Goal: Use online tool/utility: Utilize a website feature to perform a specific function

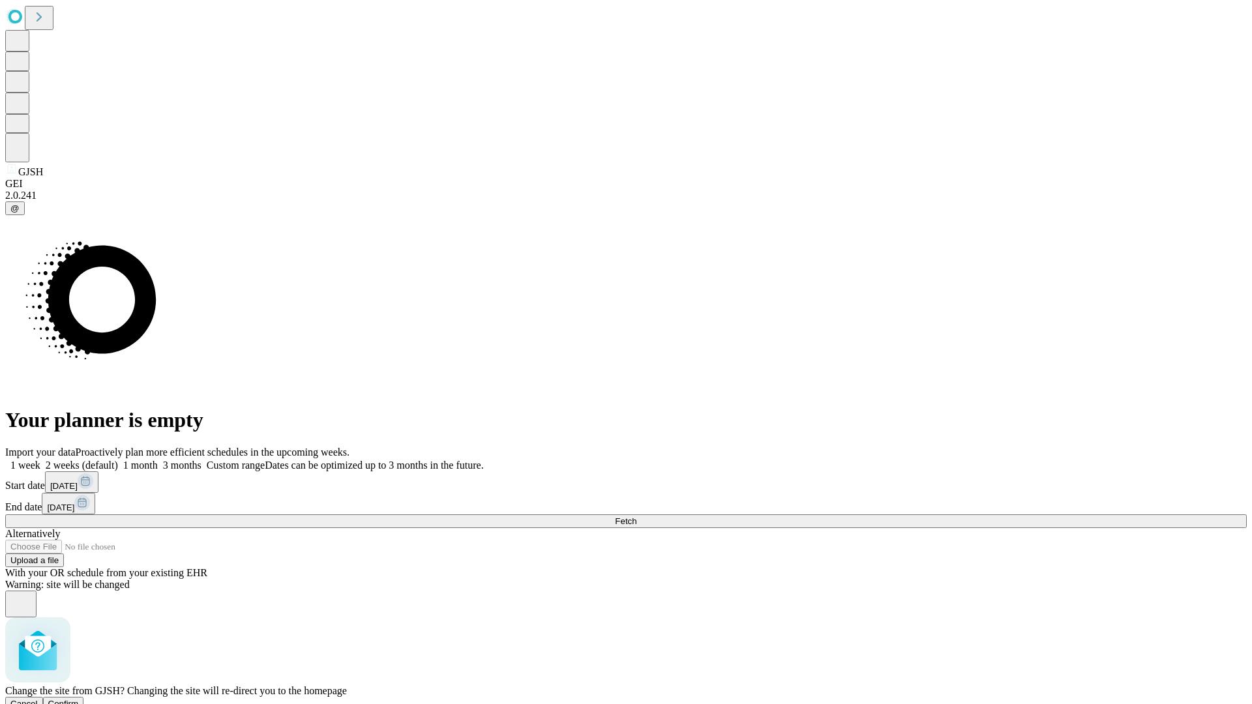
click at [79, 699] on span "Confirm" at bounding box center [63, 704] width 31 height 10
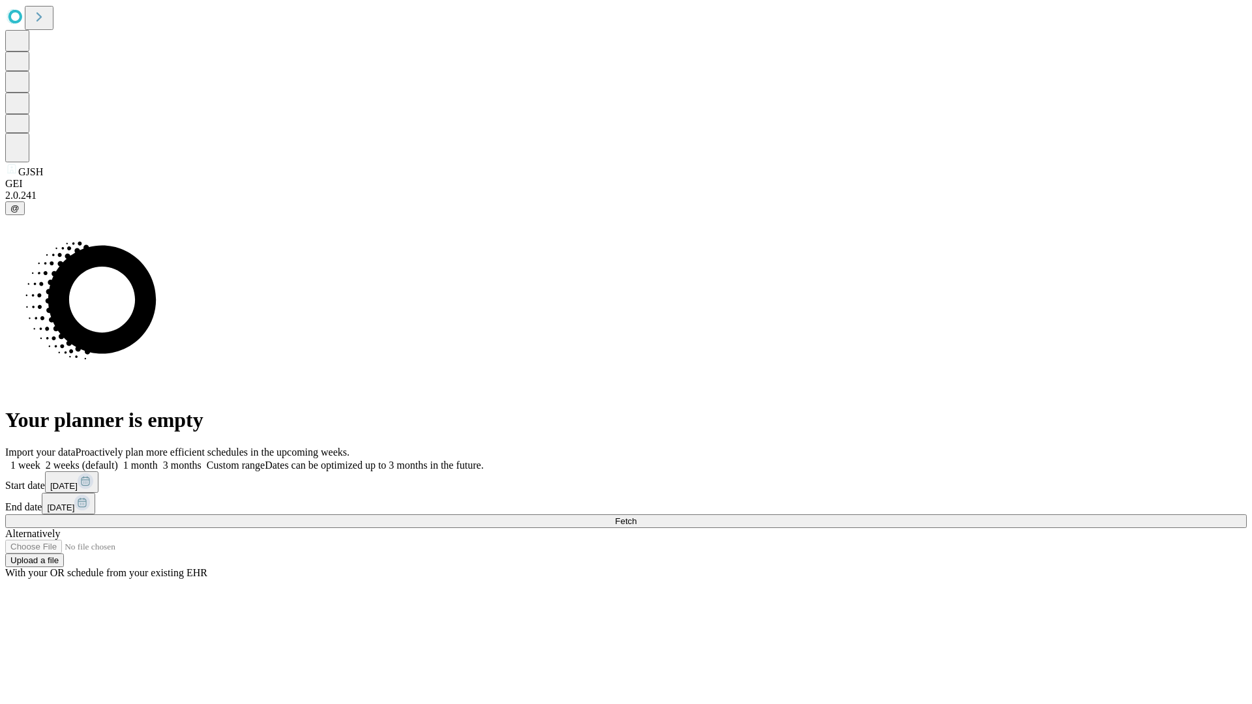
click at [40, 460] on label "1 week" at bounding box center [22, 465] width 35 height 11
click at [637, 517] on span "Fetch" at bounding box center [626, 522] width 22 height 10
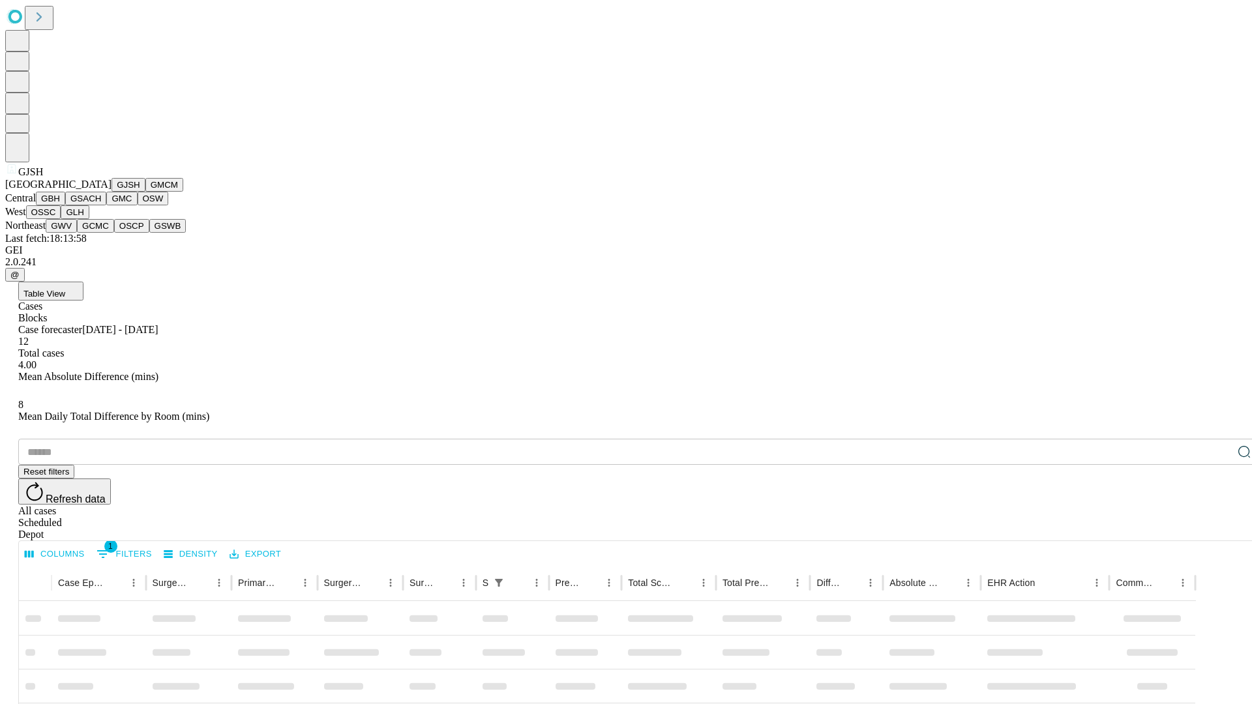
click at [145, 192] on button "GMCM" at bounding box center [164, 185] width 38 height 14
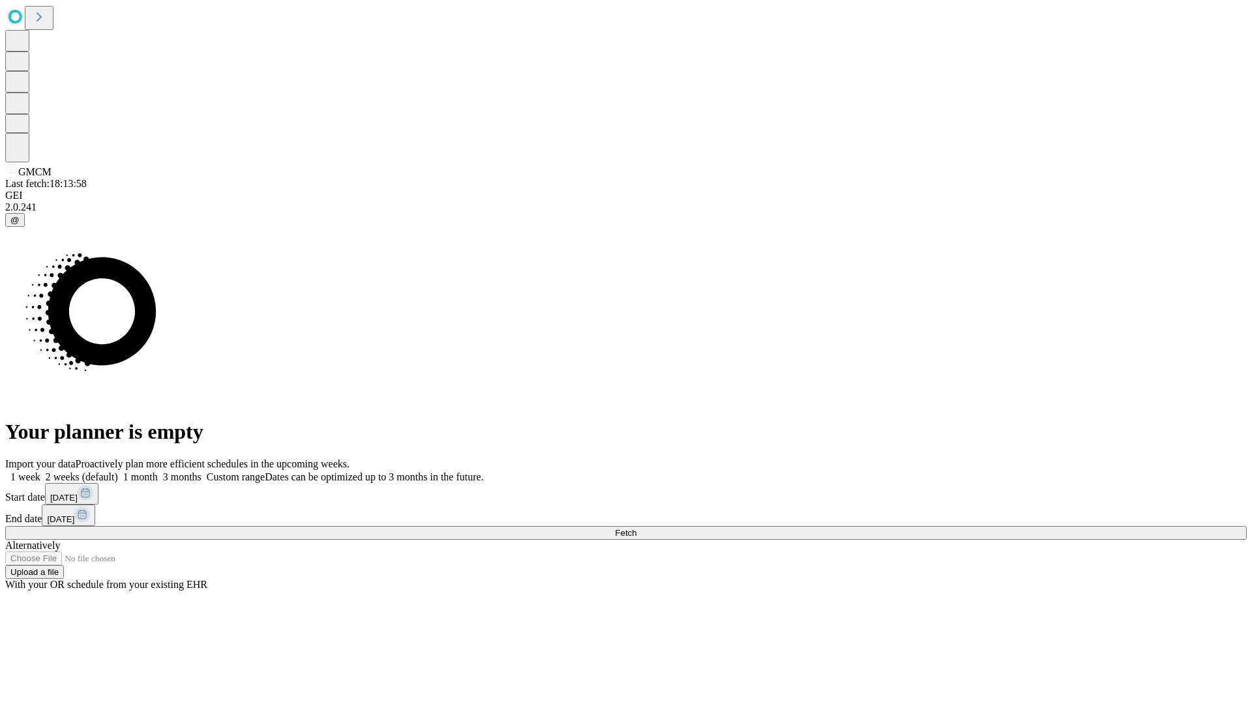
click at [40, 472] on label "1 week" at bounding box center [22, 477] width 35 height 11
click at [637, 528] on span "Fetch" at bounding box center [626, 533] width 22 height 10
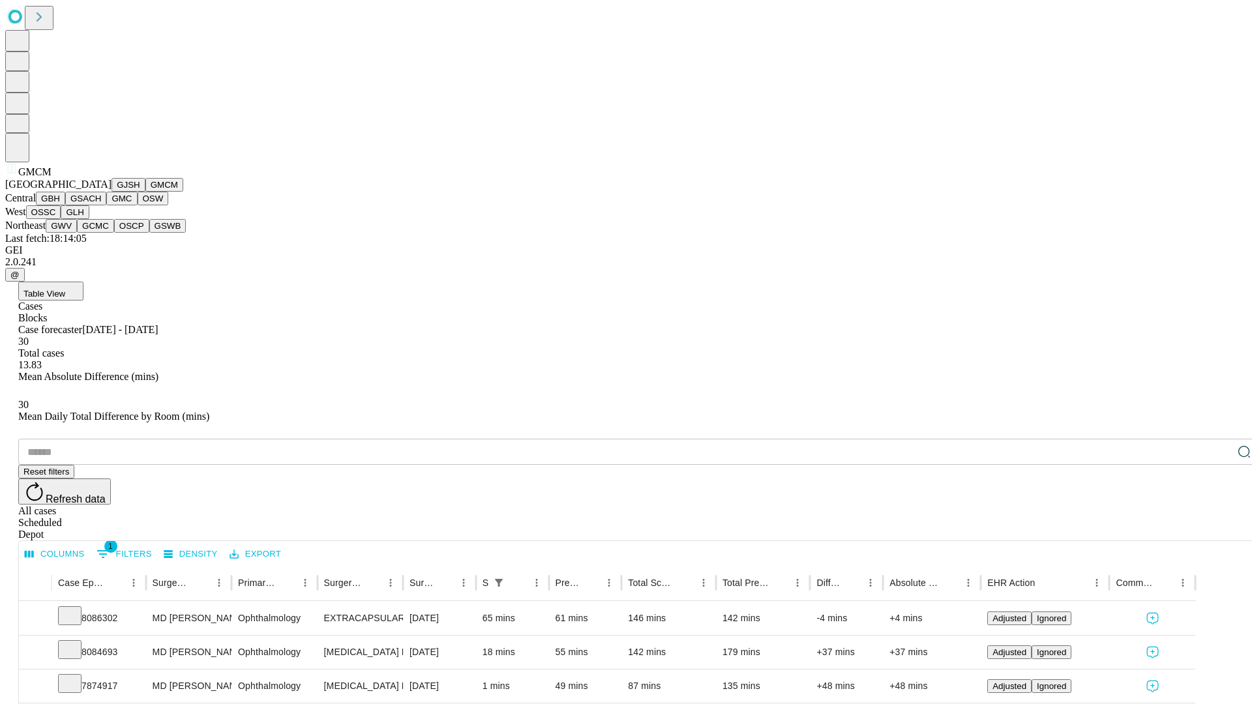
click at [65, 205] on button "GBH" at bounding box center [50, 199] width 29 height 14
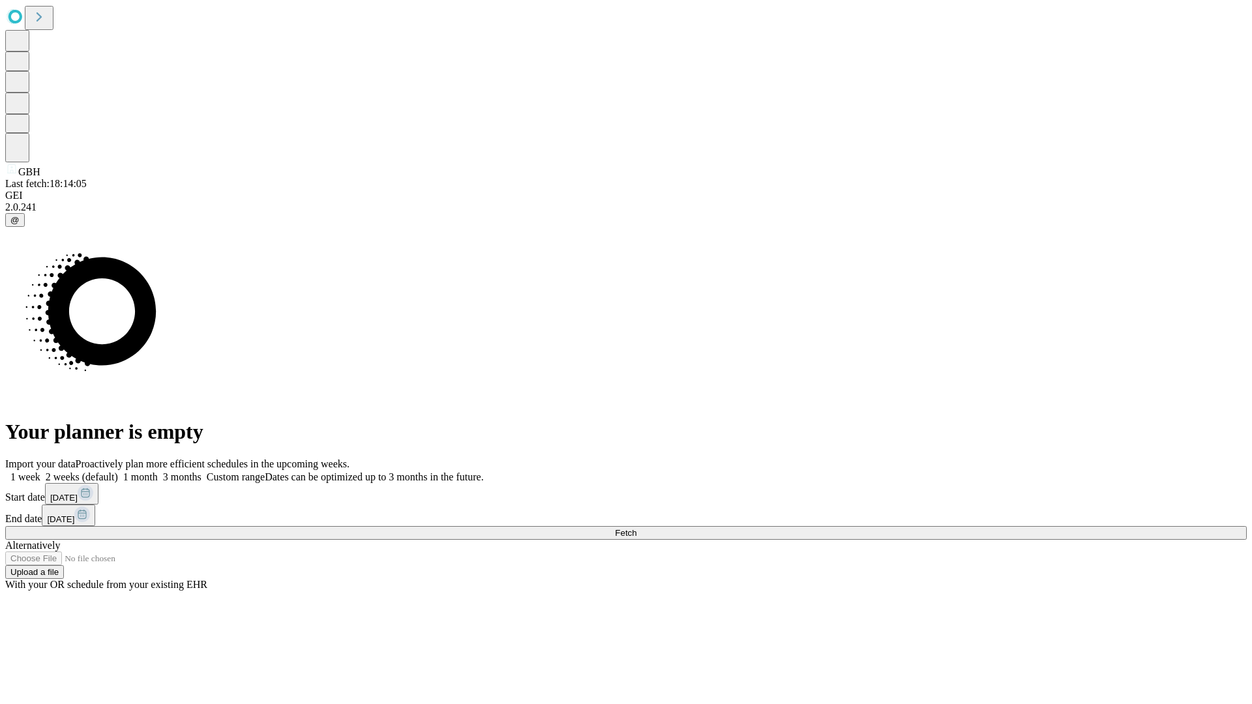
click at [637, 528] on span "Fetch" at bounding box center [626, 533] width 22 height 10
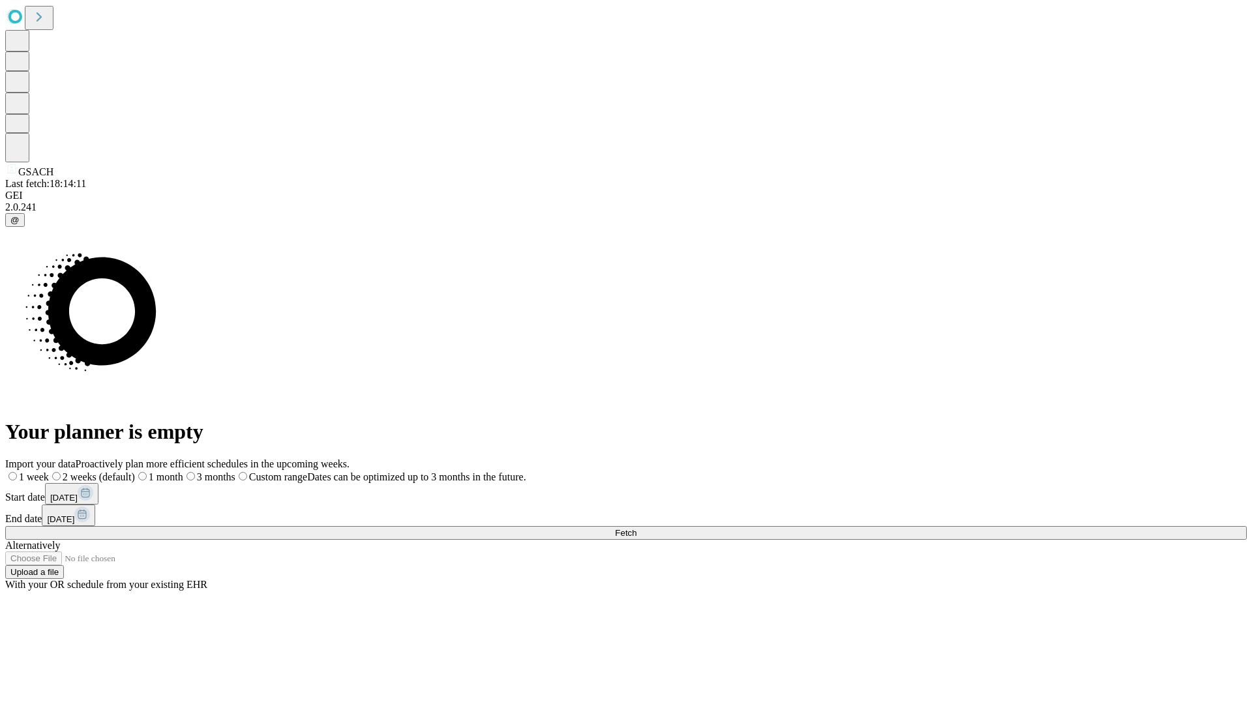
click at [49, 472] on label "1 week" at bounding box center [27, 477] width 44 height 11
click at [637, 528] on span "Fetch" at bounding box center [626, 533] width 22 height 10
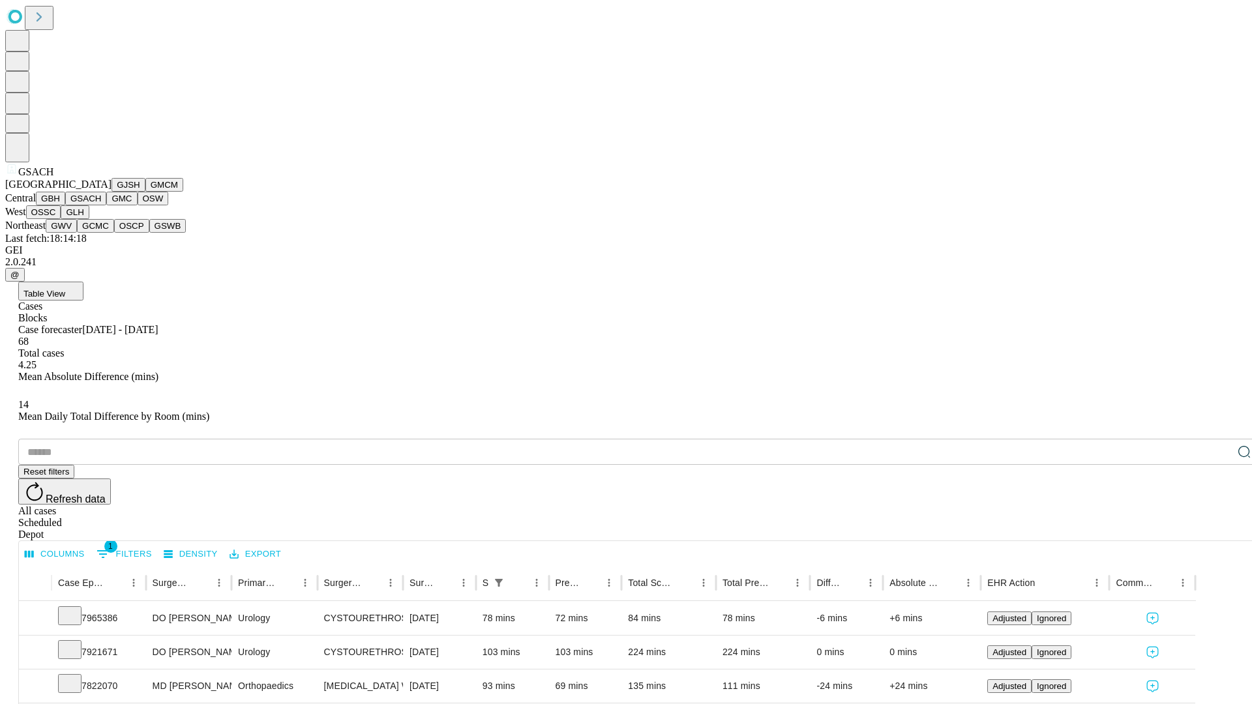
click at [106, 205] on button "GMC" at bounding box center [121, 199] width 31 height 14
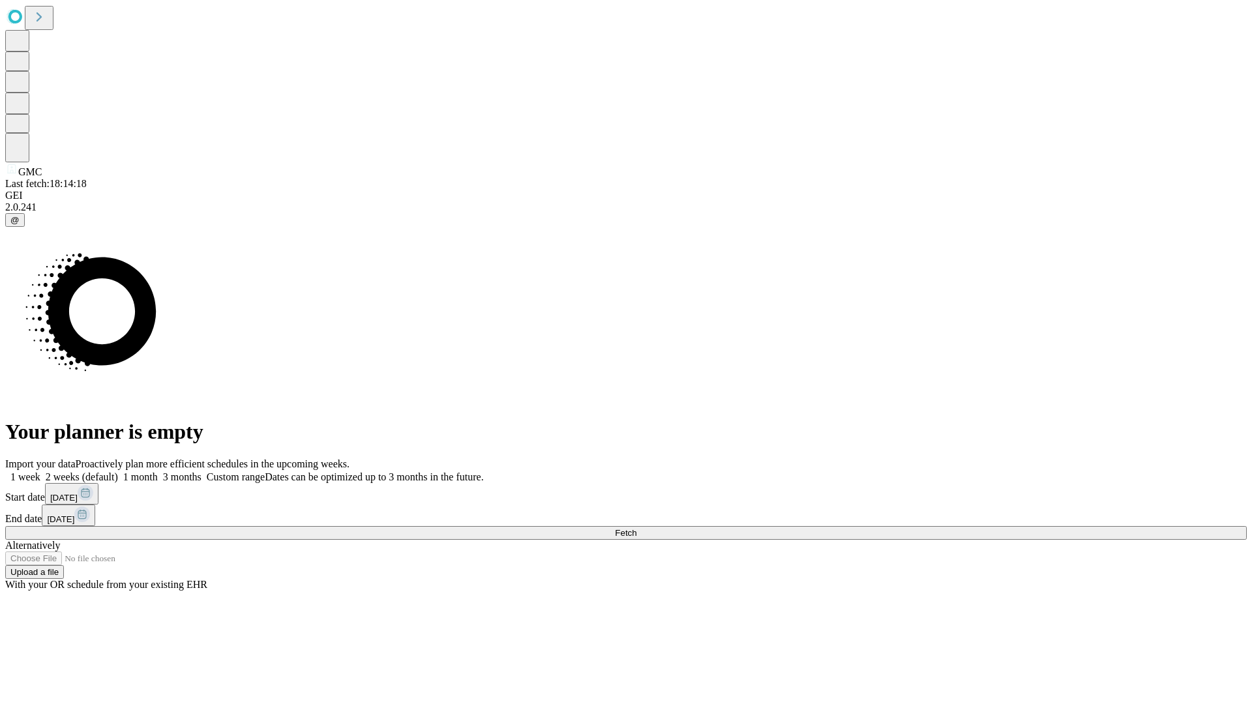
click at [40, 472] on label "1 week" at bounding box center [22, 477] width 35 height 11
click at [637, 528] on span "Fetch" at bounding box center [626, 533] width 22 height 10
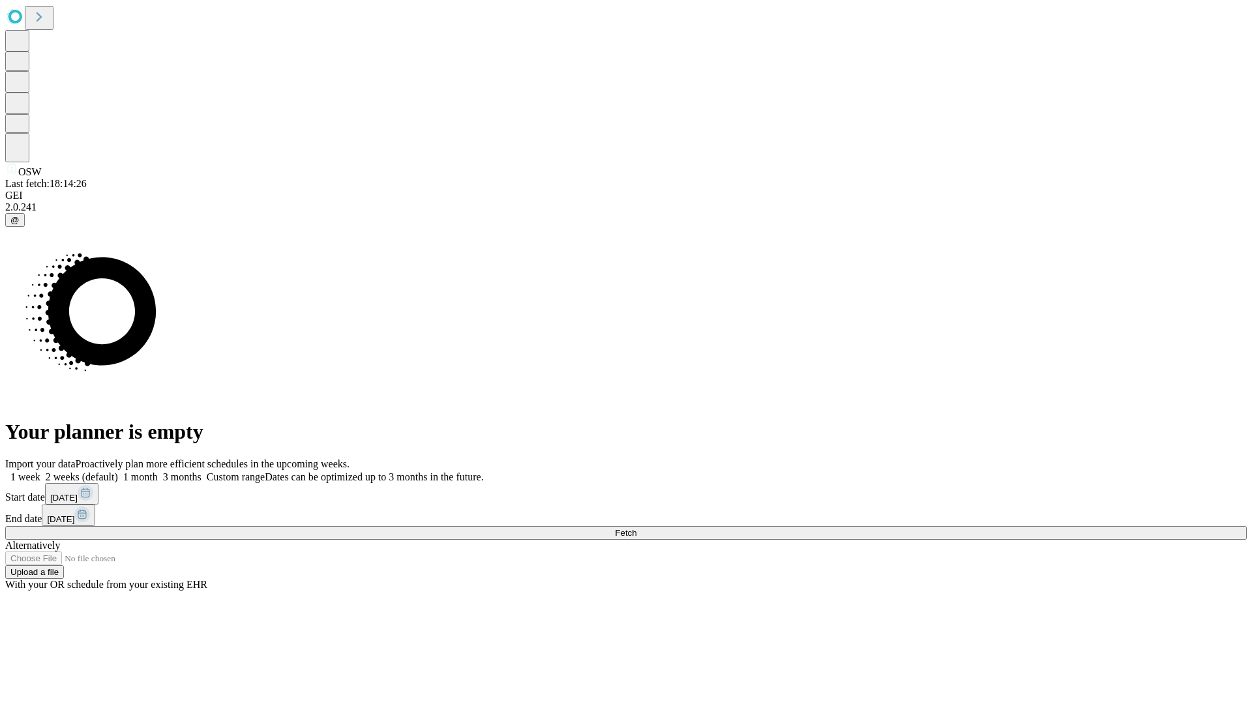
click at [40, 472] on label "1 week" at bounding box center [22, 477] width 35 height 11
click at [637, 528] on span "Fetch" at bounding box center [626, 533] width 22 height 10
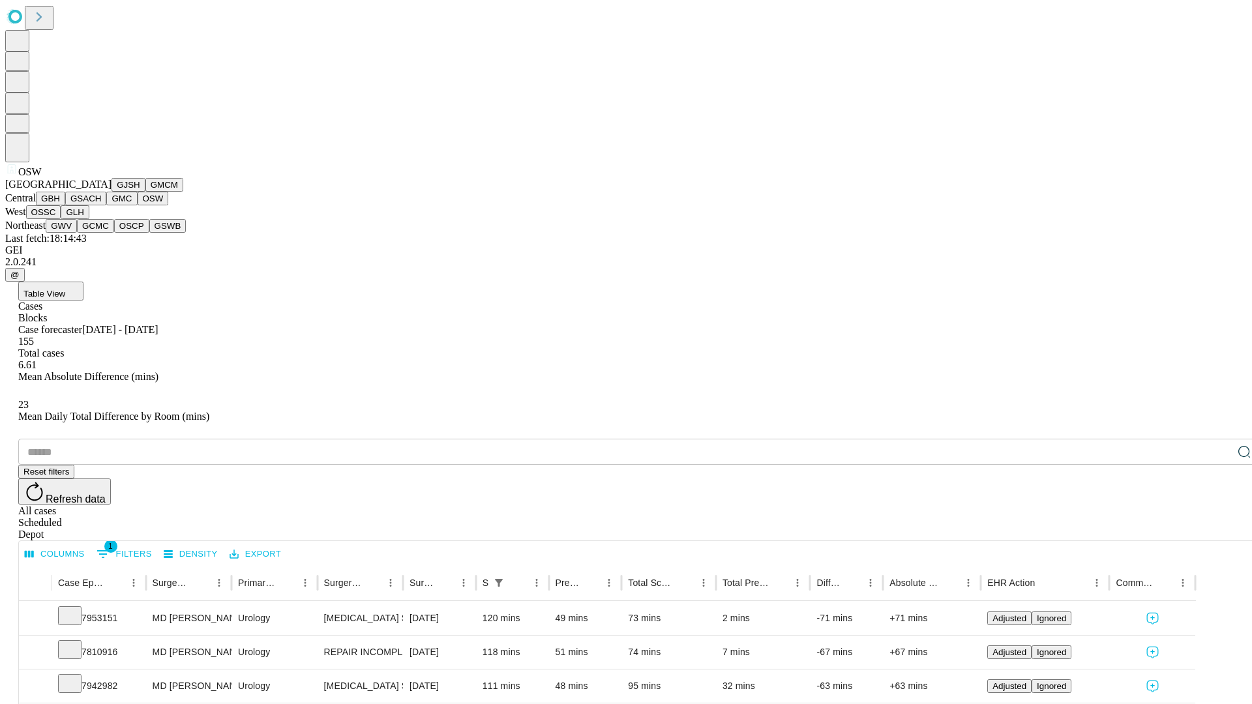
click at [61, 219] on button "OSSC" at bounding box center [43, 212] width 35 height 14
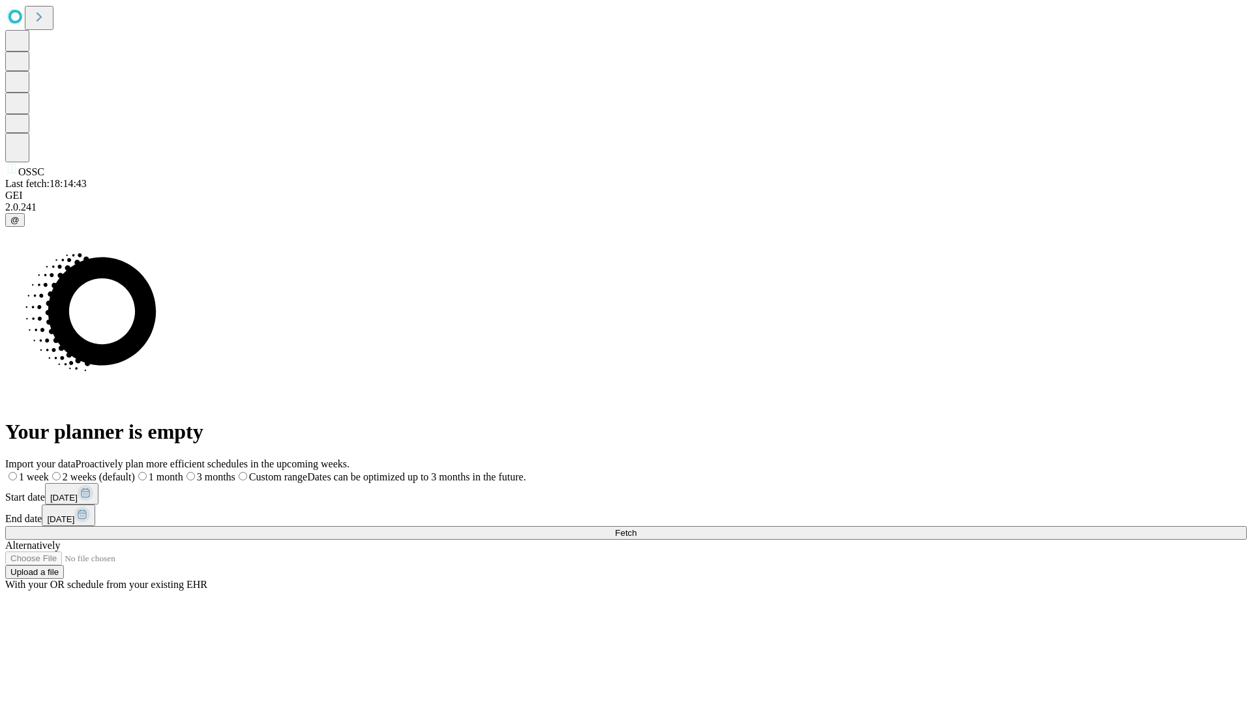
click at [49, 472] on label "1 week" at bounding box center [27, 477] width 44 height 11
click at [637, 528] on span "Fetch" at bounding box center [626, 533] width 22 height 10
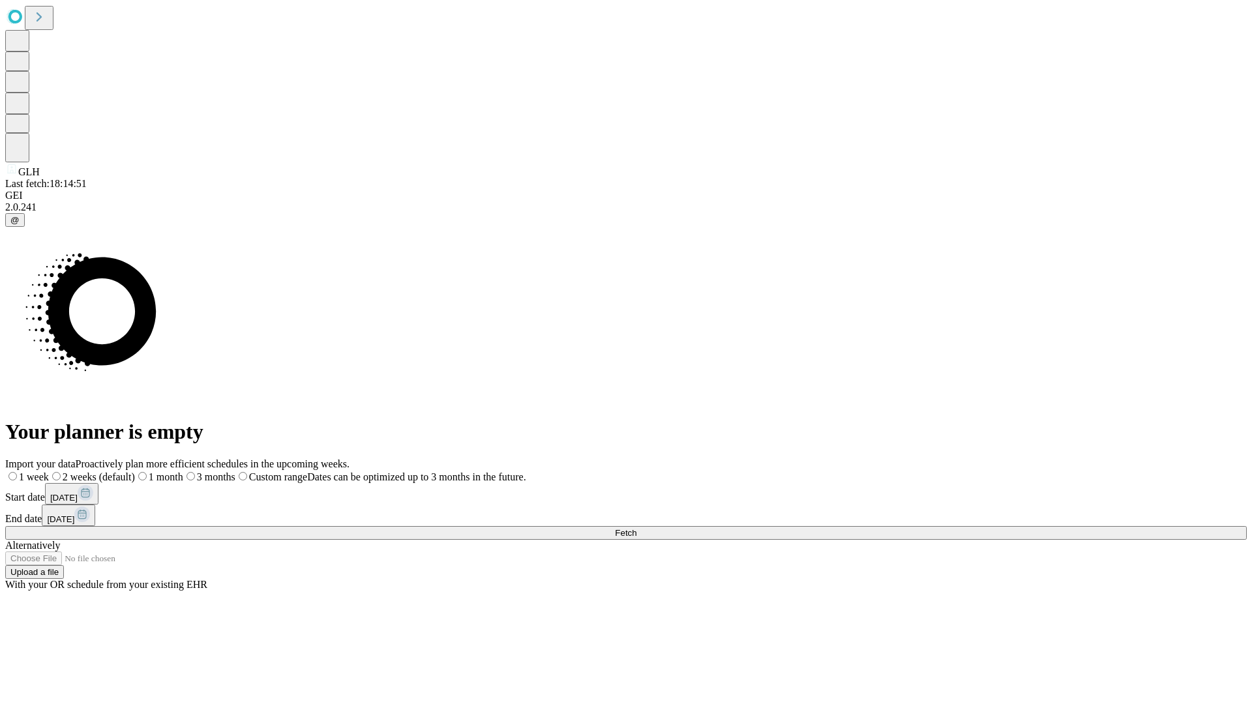
click at [637, 528] on span "Fetch" at bounding box center [626, 533] width 22 height 10
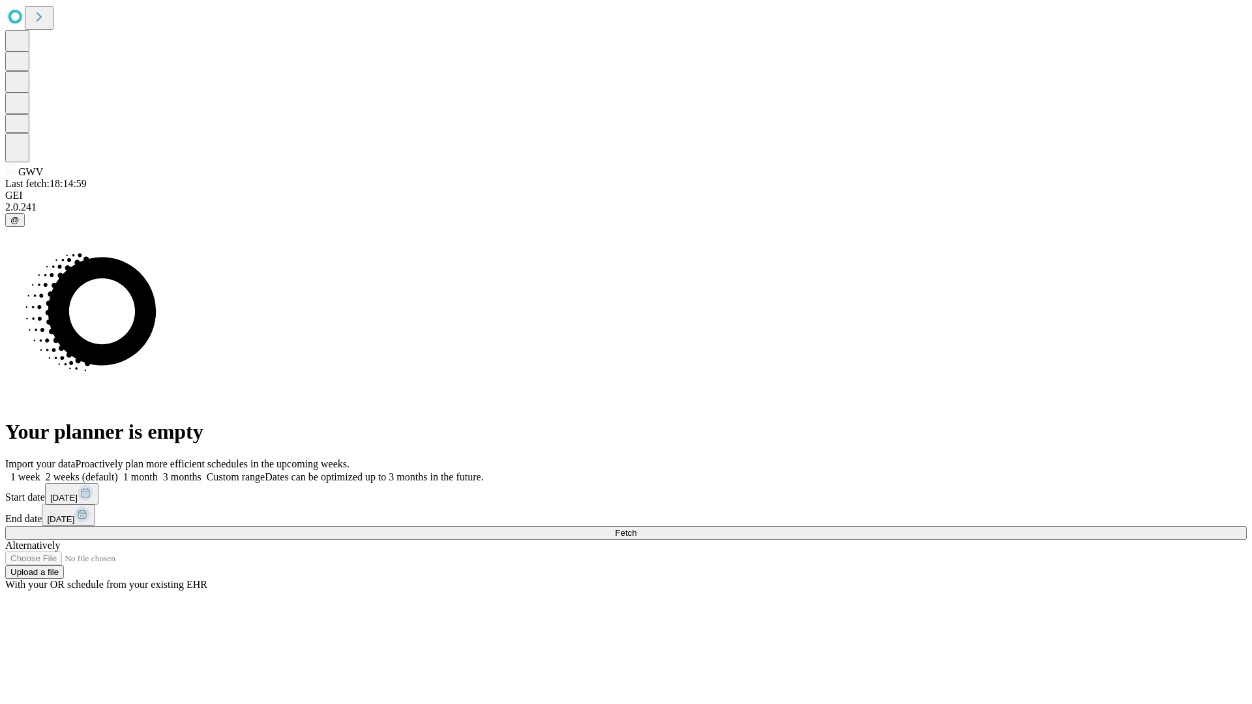
click at [40, 472] on label "1 week" at bounding box center [22, 477] width 35 height 11
click at [637, 528] on span "Fetch" at bounding box center [626, 533] width 22 height 10
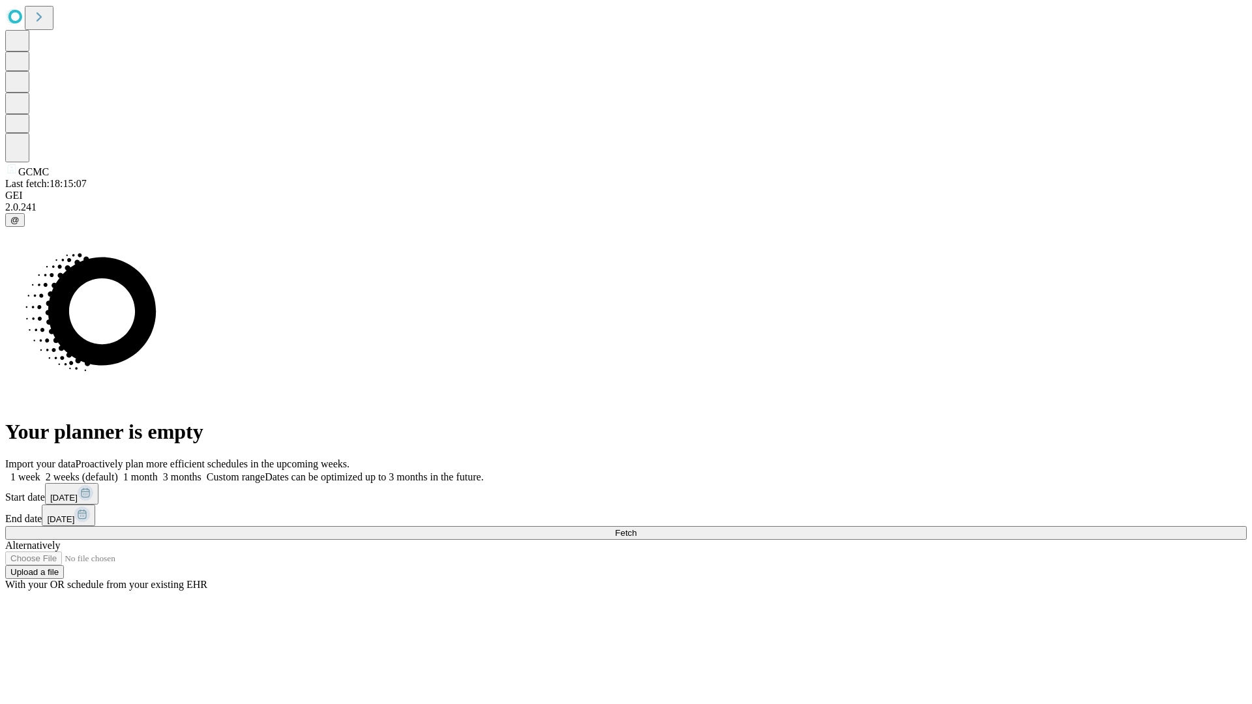
click at [40, 472] on label "1 week" at bounding box center [22, 477] width 35 height 11
click at [637, 528] on span "Fetch" at bounding box center [626, 533] width 22 height 10
click at [40, 472] on label "1 week" at bounding box center [22, 477] width 35 height 11
click at [637, 528] on span "Fetch" at bounding box center [626, 533] width 22 height 10
